Goal: Task Accomplishment & Management: Use online tool/utility

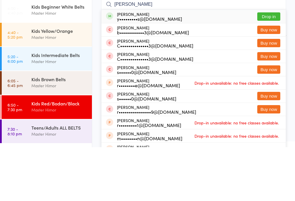
type input "[PERSON_NAME]"
click at [269, 66] on button "Drop in" at bounding box center [268, 70] width 23 height 8
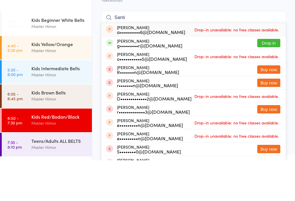
type input "Santi"
click at [276, 80] on button "Drop in" at bounding box center [268, 84] width 23 height 8
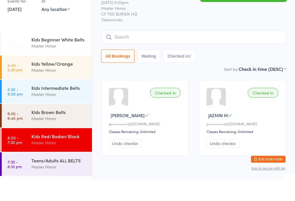
type input ","
type input "m"
type input "S"
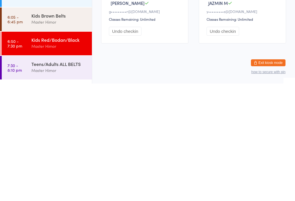
scroll to position [17, 0]
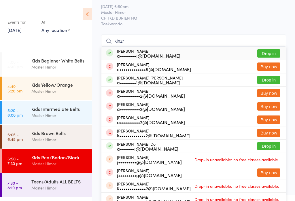
type input "kinzr"
click at [263, 77] on button "Drop in" at bounding box center [268, 80] width 23 height 8
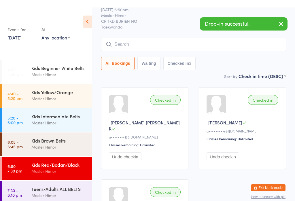
scroll to position [0, 0]
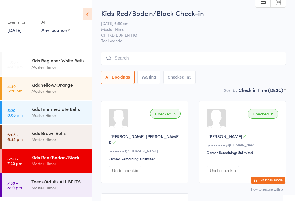
click at [204, 58] on input "search" at bounding box center [193, 58] width 185 height 13
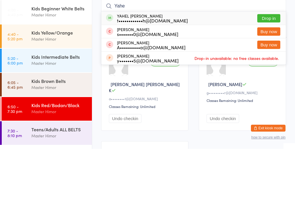
type input "Yahe"
click at [273, 66] on button "Drop in" at bounding box center [268, 70] width 23 height 8
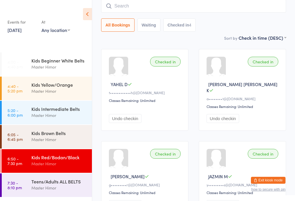
click at [266, 5] on input "search" at bounding box center [193, 5] width 185 height 13
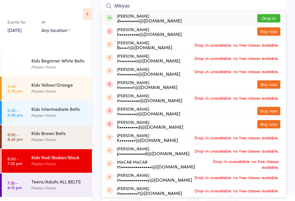
type input "Mikiyas"
click at [274, 17] on button "Drop in" at bounding box center [268, 18] width 23 height 8
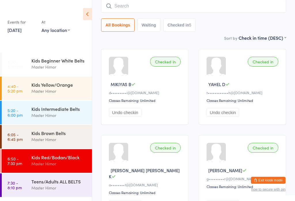
click at [72, 146] on div "Kids Brown Belts Master Himor" at bounding box center [61, 136] width 61 height 23
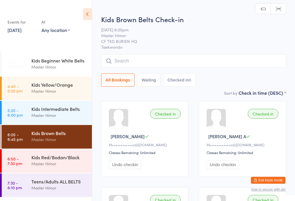
click at [146, 59] on input "search" at bounding box center [193, 60] width 185 height 13
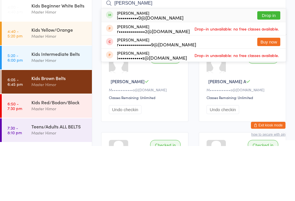
type input "[PERSON_NAME]"
click at [268, 66] on button "Drop in" at bounding box center [268, 70] width 23 height 8
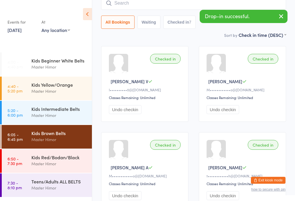
click at [167, 7] on input "search" at bounding box center [193, 3] width 185 height 13
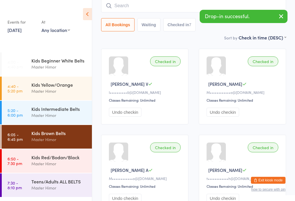
scroll to position [52, 0]
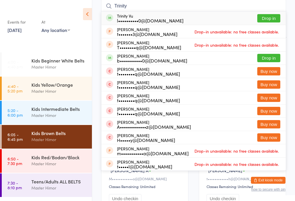
type input "Trinity"
click at [271, 21] on button "Drop in" at bounding box center [268, 18] width 23 height 8
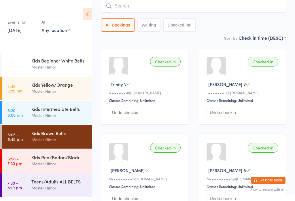
click at [56, 180] on div "Teens/Adults ALL BELTS" at bounding box center [59, 181] width 56 height 6
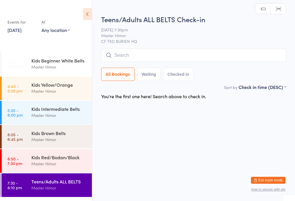
click at [202, 46] on div "Teens/Adults ALL BELTS Check-in [DATE] 7:30pm Master Himor CF TKD BURIEN HQ Man…" at bounding box center [193, 48] width 185 height 69
click at [179, 49] on input "search" at bounding box center [193, 55] width 185 height 13
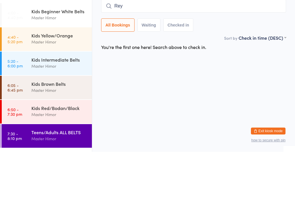
type input "Reyn"
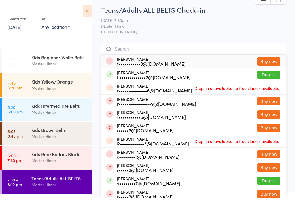
click at [263, 32] on span "CF TKD BURIEN HQ" at bounding box center [193, 35] width 185 height 6
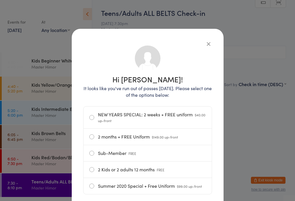
click at [206, 41] on icon "button" at bounding box center [209, 44] width 6 height 6
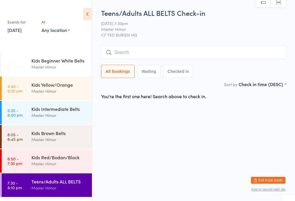
click at [200, 50] on input "search" at bounding box center [193, 52] width 185 height 13
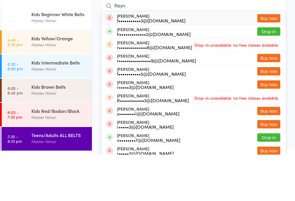
type input "Reyn"
click at [267, 74] on button "Drop in" at bounding box center [268, 78] width 23 height 8
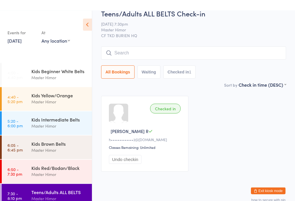
scroll to position [15, 0]
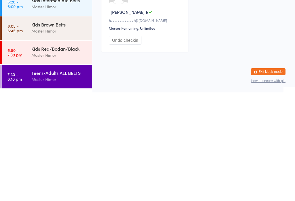
click at [67, 154] on div "Kids Red/Bodan/Black" at bounding box center [59, 157] width 56 height 6
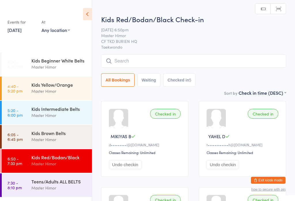
click at [133, 65] on input "search" at bounding box center [193, 60] width 185 height 13
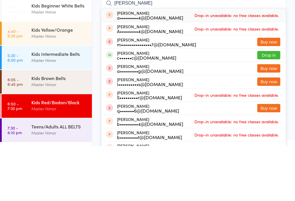
type input "[PERSON_NAME]"
click at [273, 106] on button "Drop in" at bounding box center [268, 110] width 23 height 8
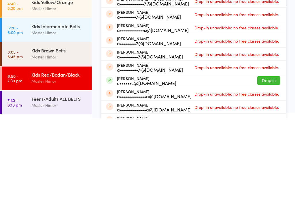
type input "[PERSON_NAME]"
click at [264, 159] on button "Drop in" at bounding box center [268, 163] width 23 height 8
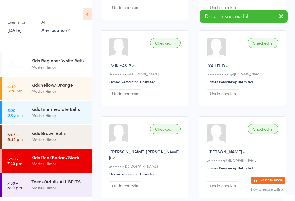
scroll to position [157, 0]
click at [64, 181] on div "Teens/Adults ALL BELTS" at bounding box center [59, 181] width 56 height 6
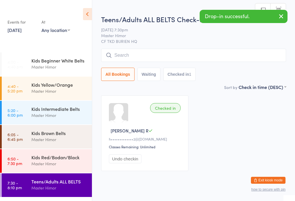
click at [148, 55] on input "search" at bounding box center [193, 55] width 185 height 13
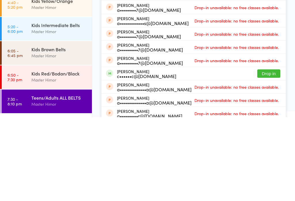
type input "[PERSON_NAME]"
click at [264, 153] on button "Drop in" at bounding box center [268, 157] width 23 height 8
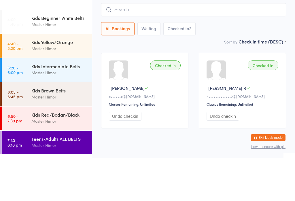
scroll to position [15, 0]
